Goal: Check status: Check status

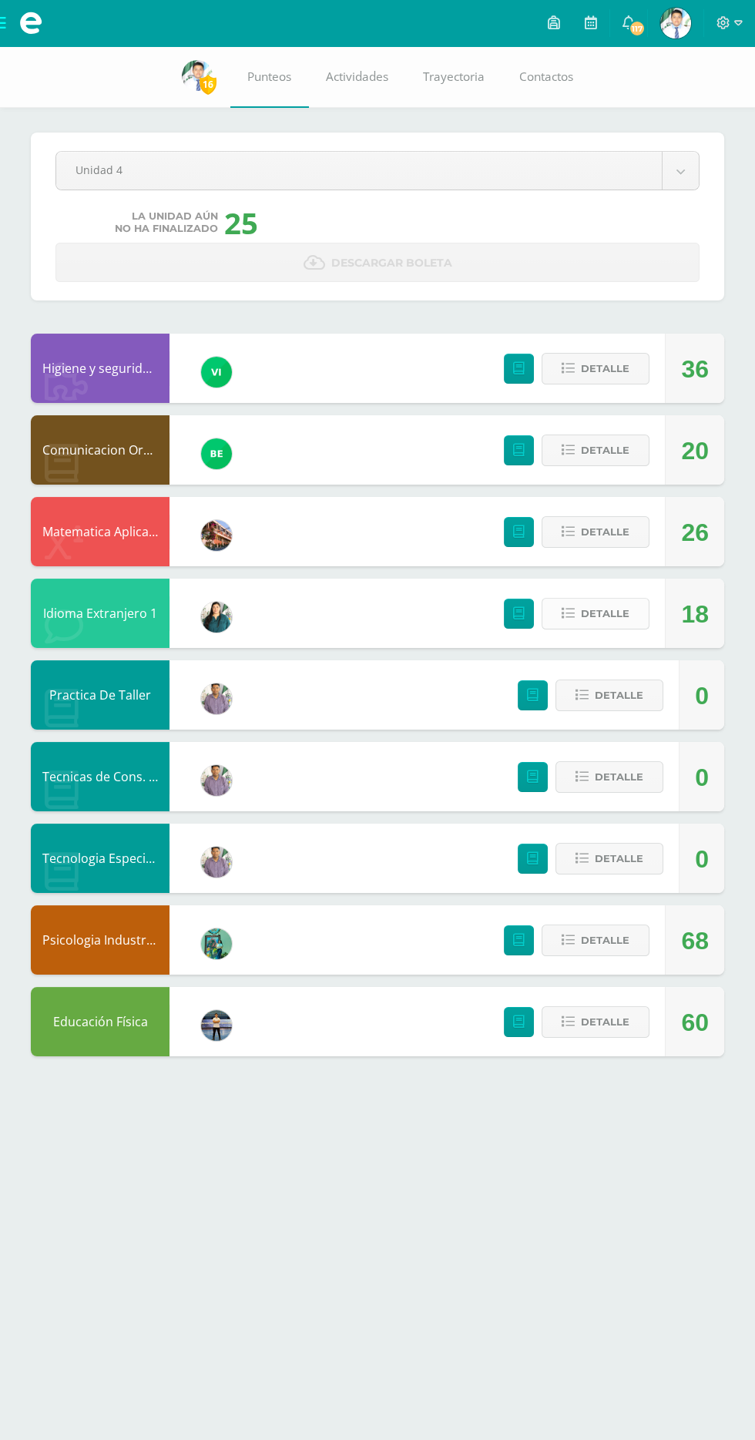
click at [618, 603] on span "Detalle" at bounding box center [605, 614] width 49 height 29
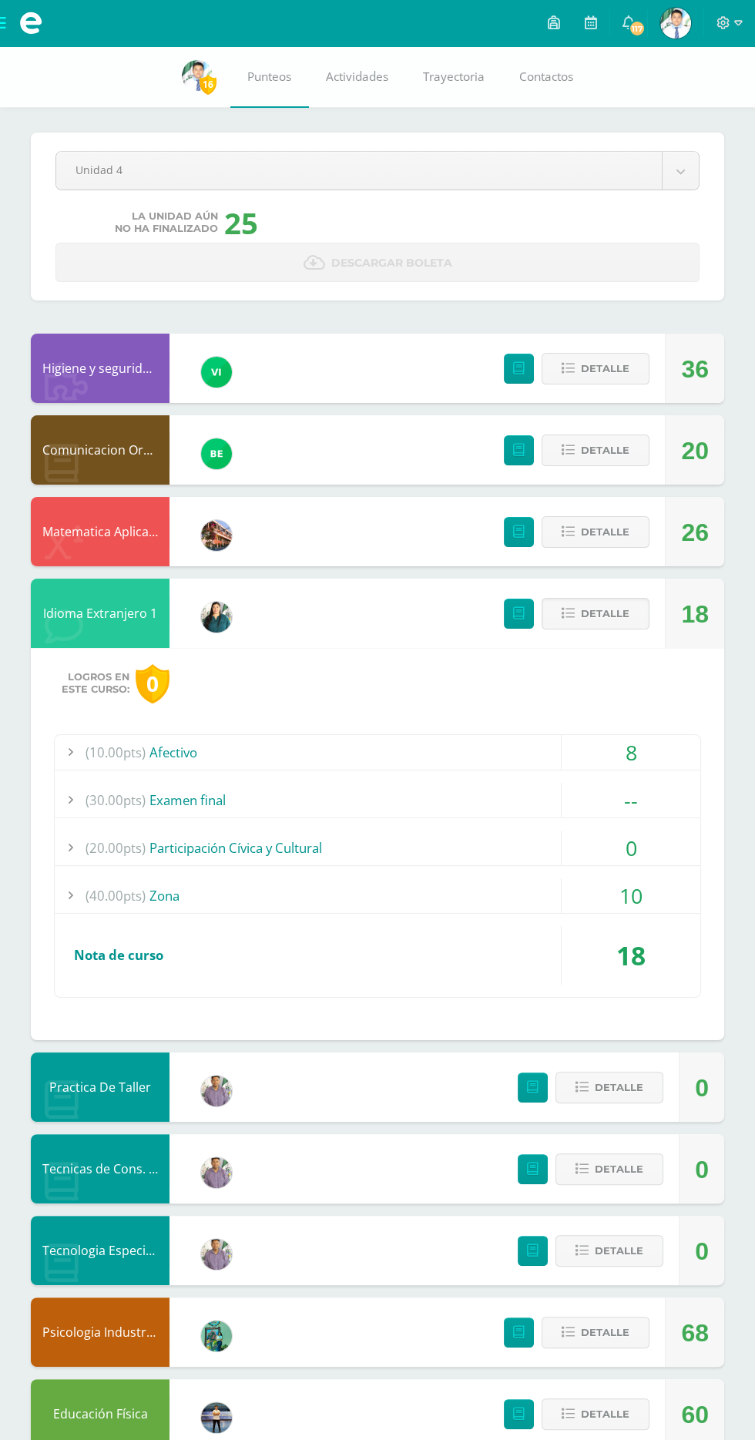
click at [645, 810] on div "--" at bounding box center [631, 800] width 139 height 35
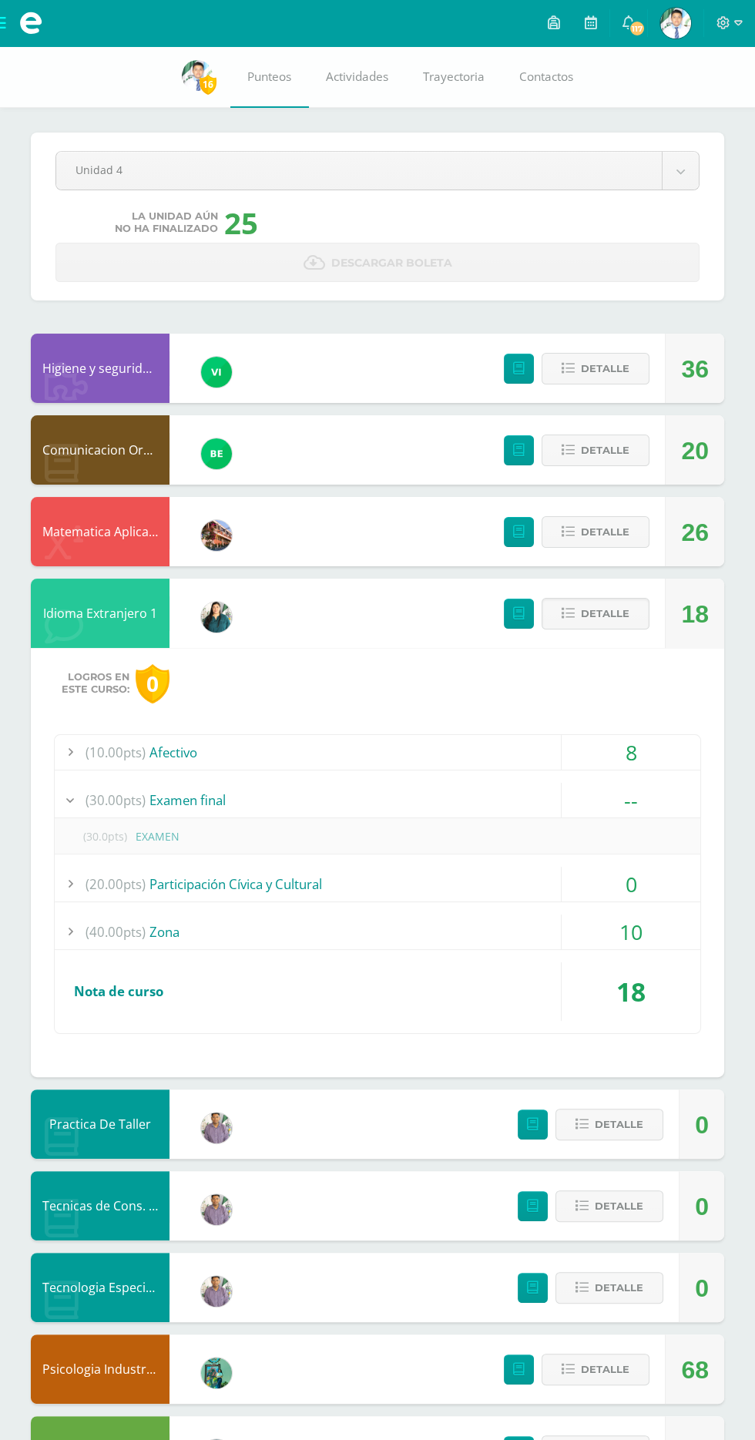
click at [662, 759] on div "8" at bounding box center [631, 752] width 139 height 35
click at [656, 890] on div "0" at bounding box center [631, 884] width 139 height 35
click at [651, 927] on div "10" at bounding box center [631, 932] width 139 height 35
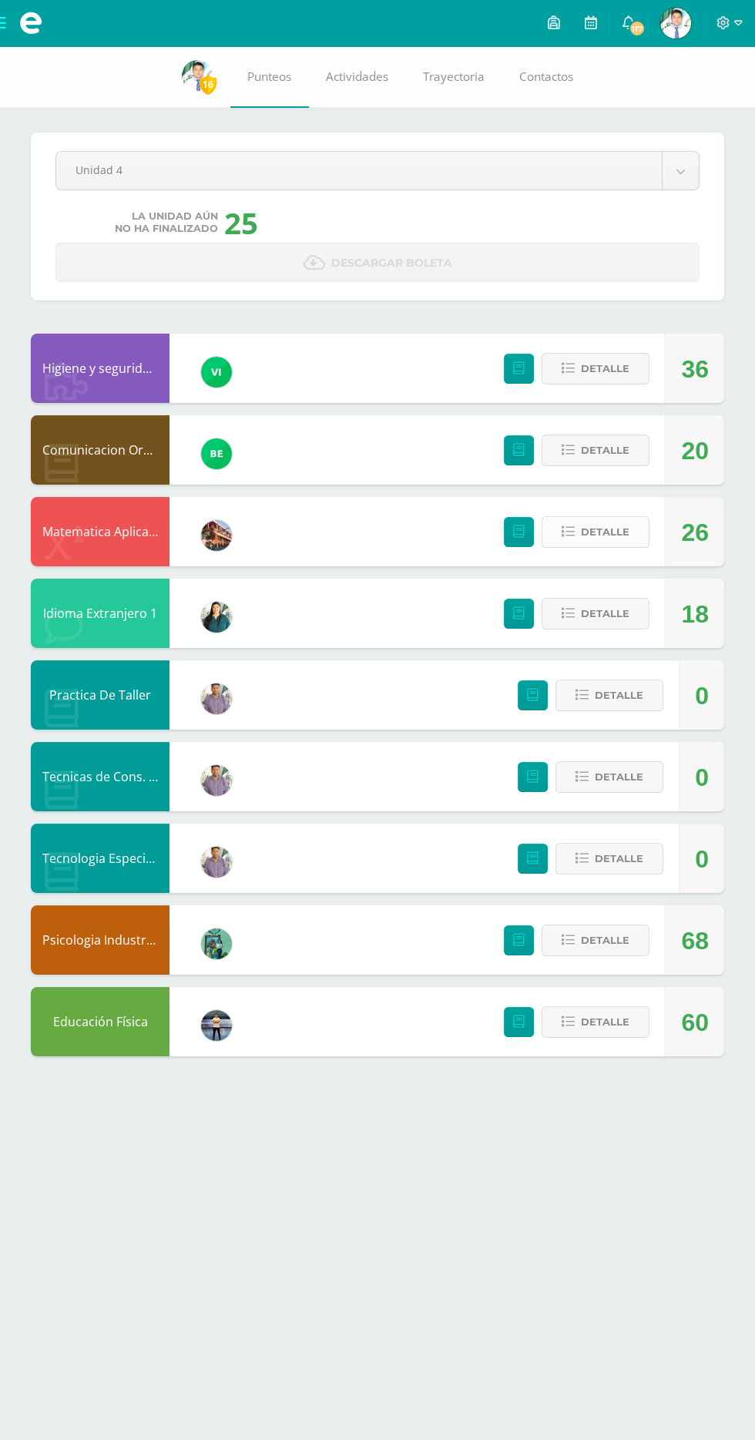
click at [606, 536] on span "Detalle" at bounding box center [605, 532] width 49 height 29
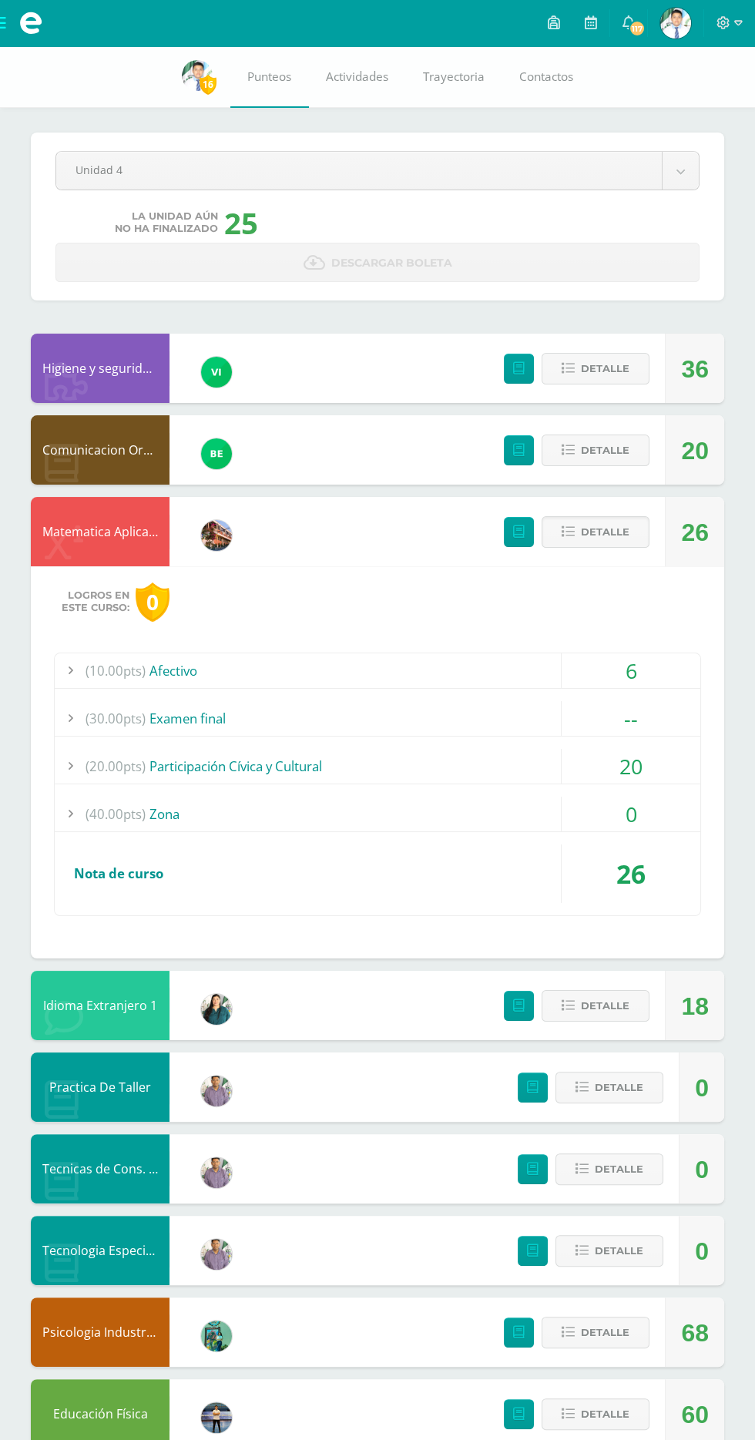
click at [623, 774] on div "20" at bounding box center [631, 766] width 139 height 35
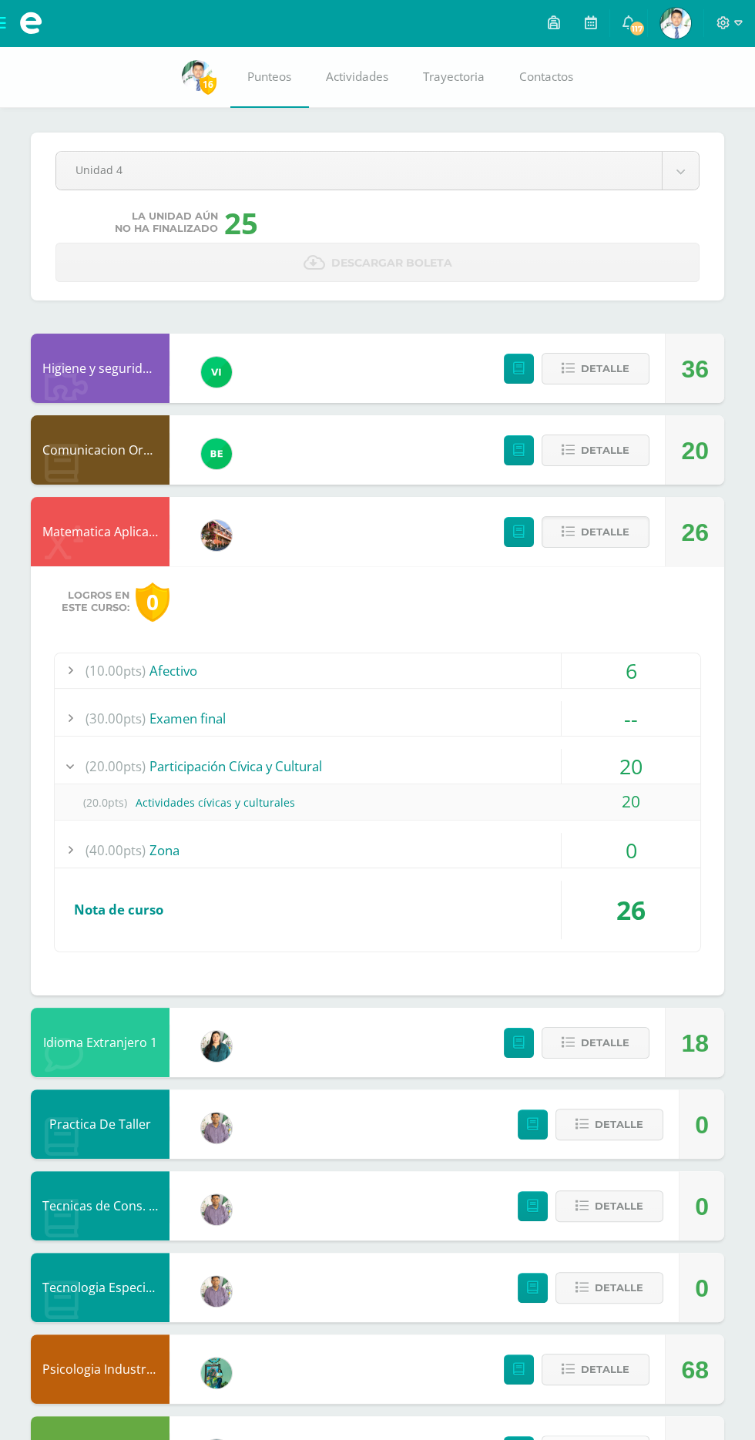
click at [600, 1440] on span "Detalle" at bounding box center [605, 1451] width 49 height 29
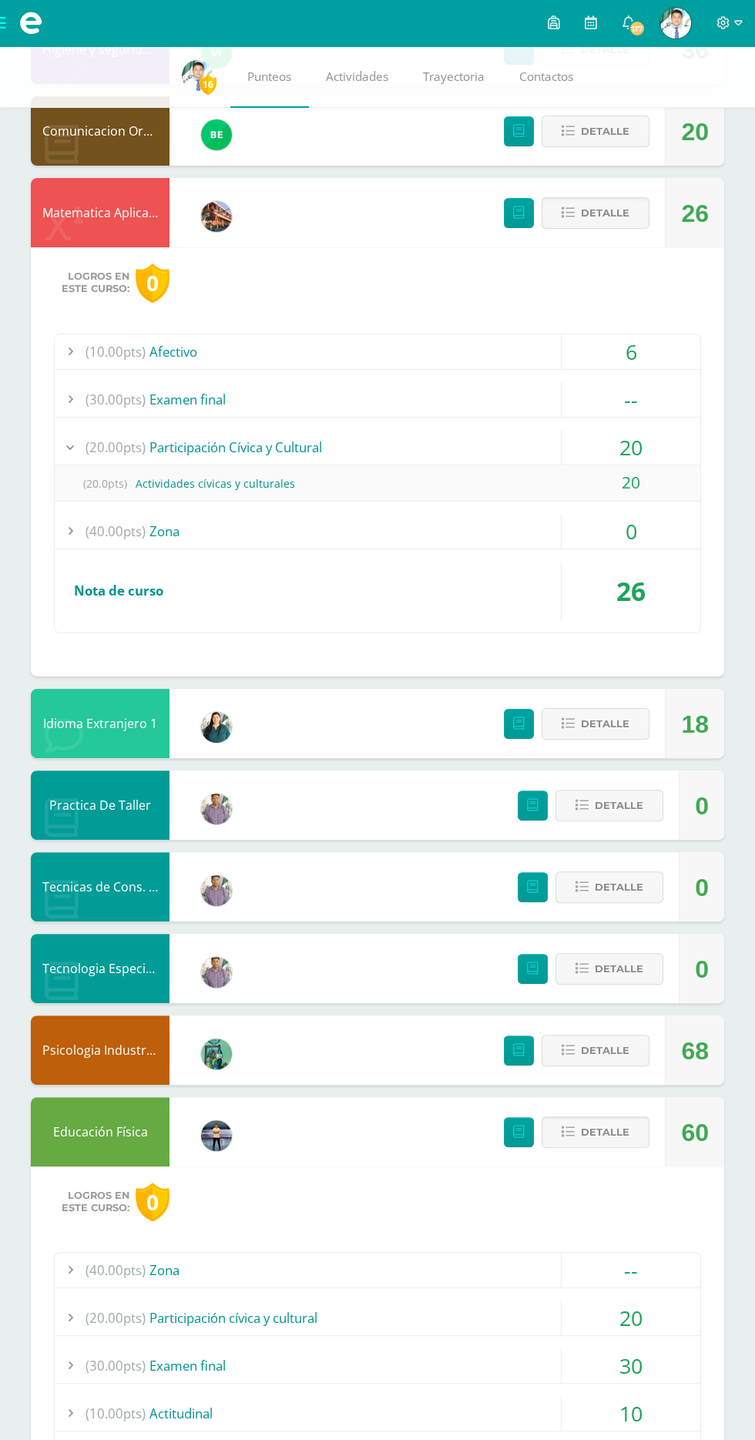
scroll to position [324, 0]
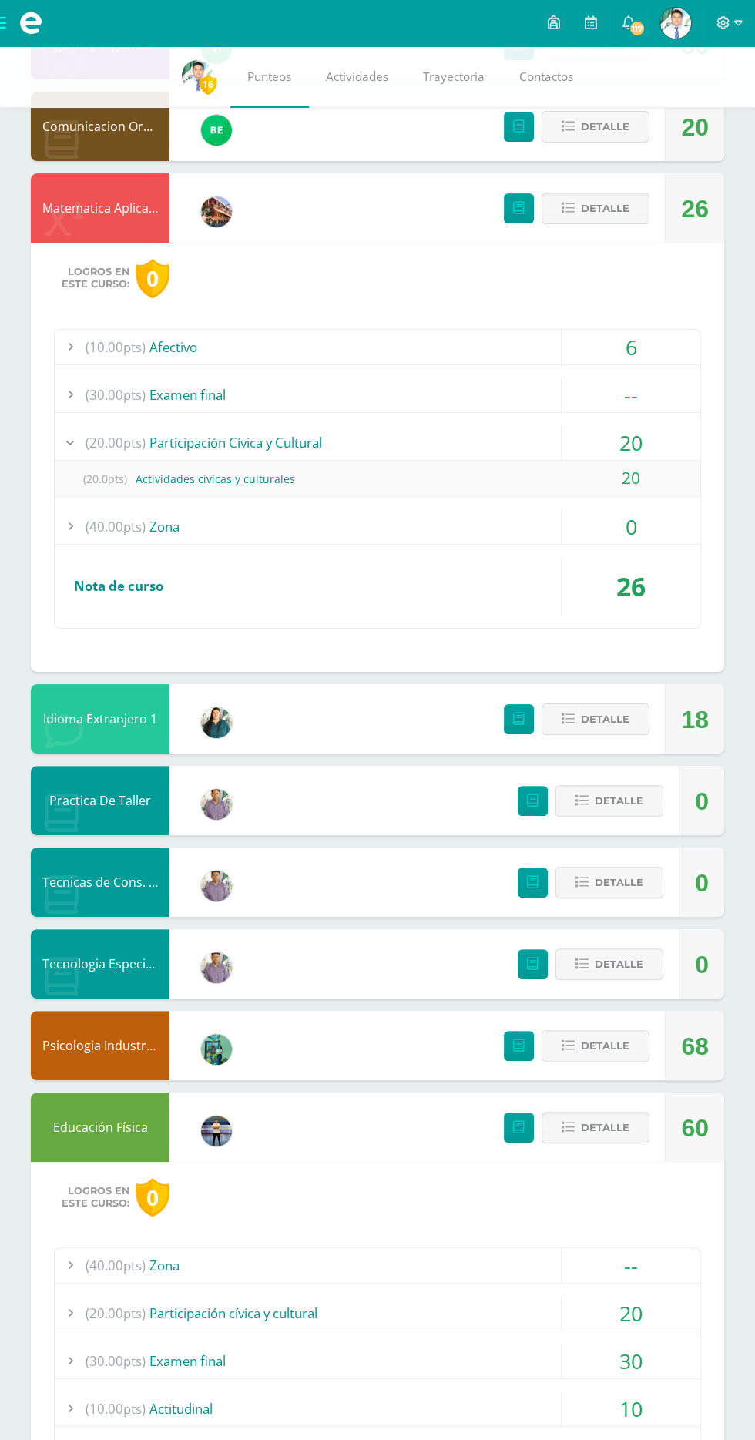
click at [603, 1270] on div "--" at bounding box center [631, 1265] width 139 height 35
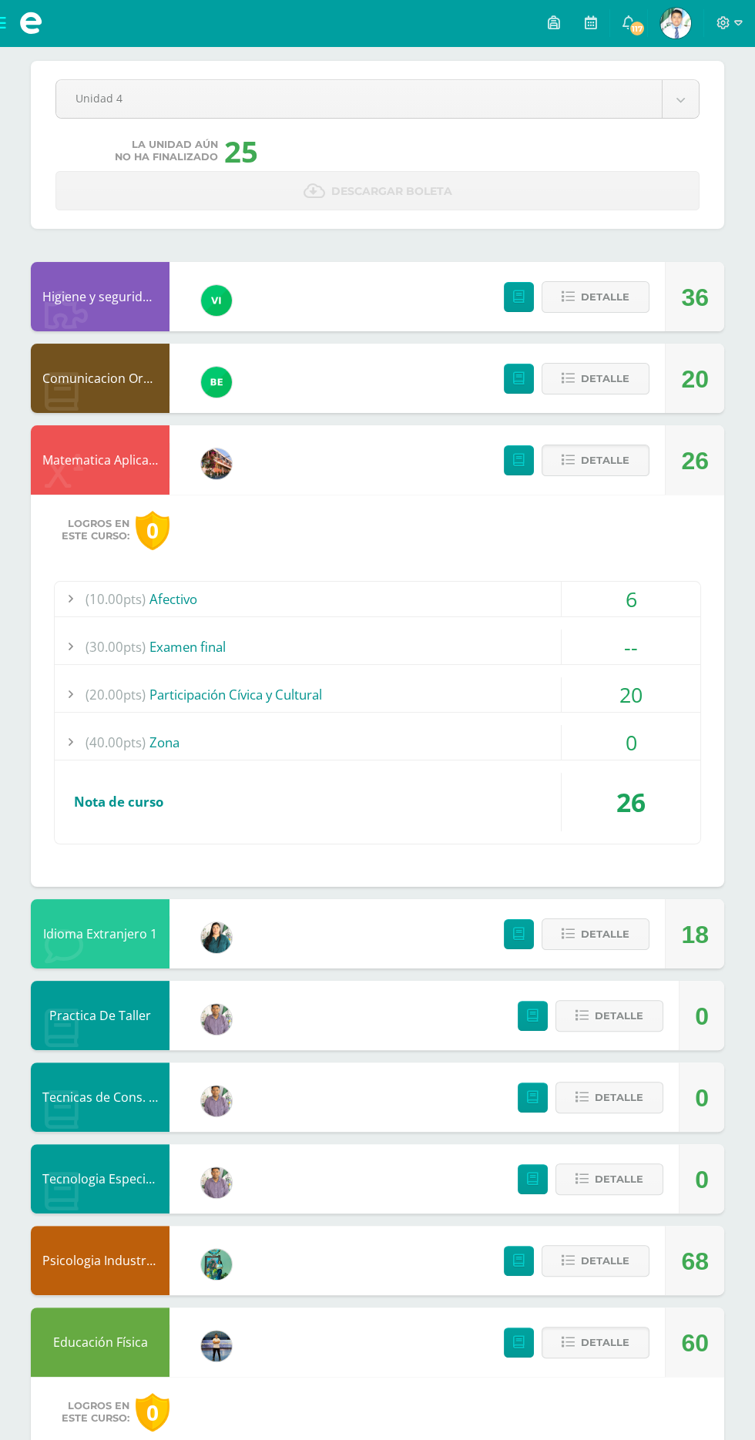
scroll to position [0, 0]
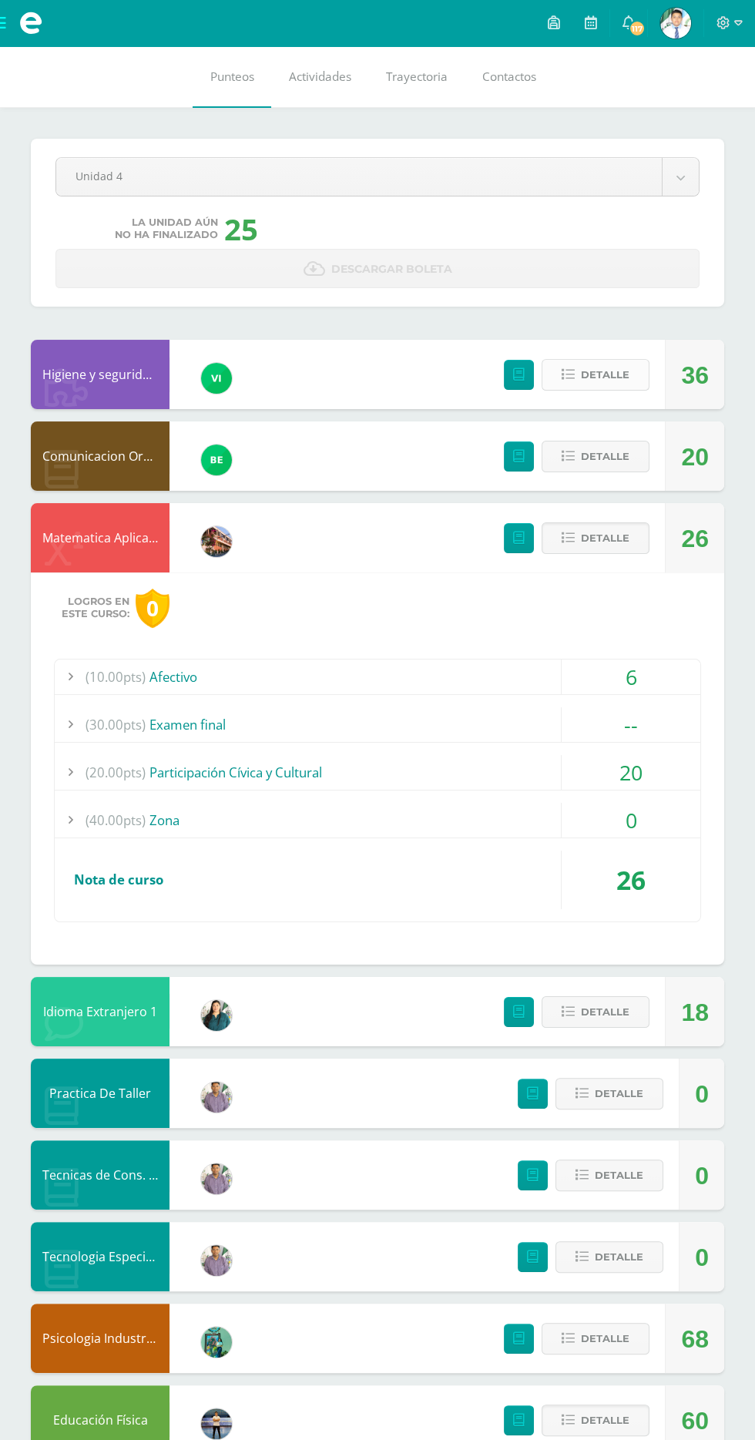
click at [604, 375] on span "Detalle" at bounding box center [605, 375] width 49 height 29
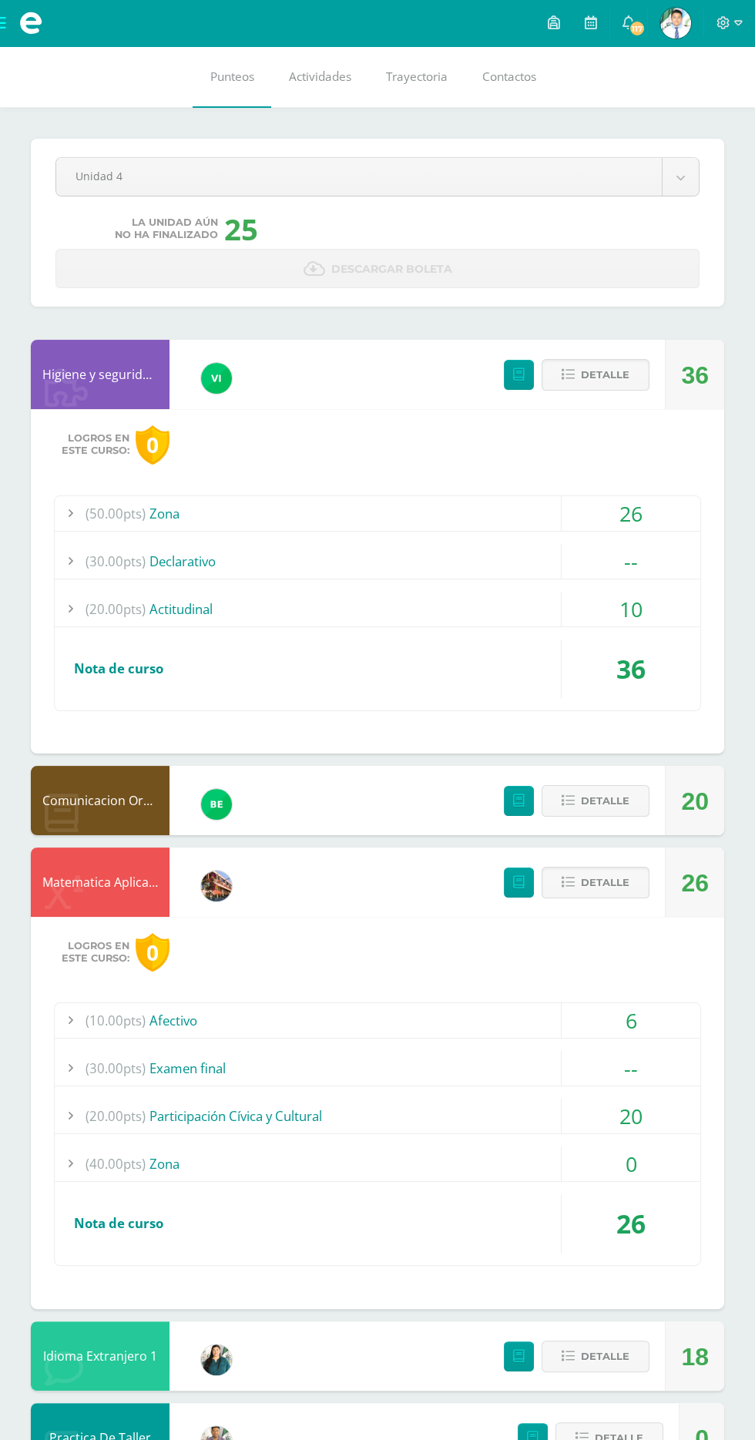
click at [616, 640] on div "36" at bounding box center [631, 669] width 139 height 59
click at [631, 603] on div "10" at bounding box center [631, 609] width 139 height 35
